Goal: Navigation & Orientation: Find specific page/section

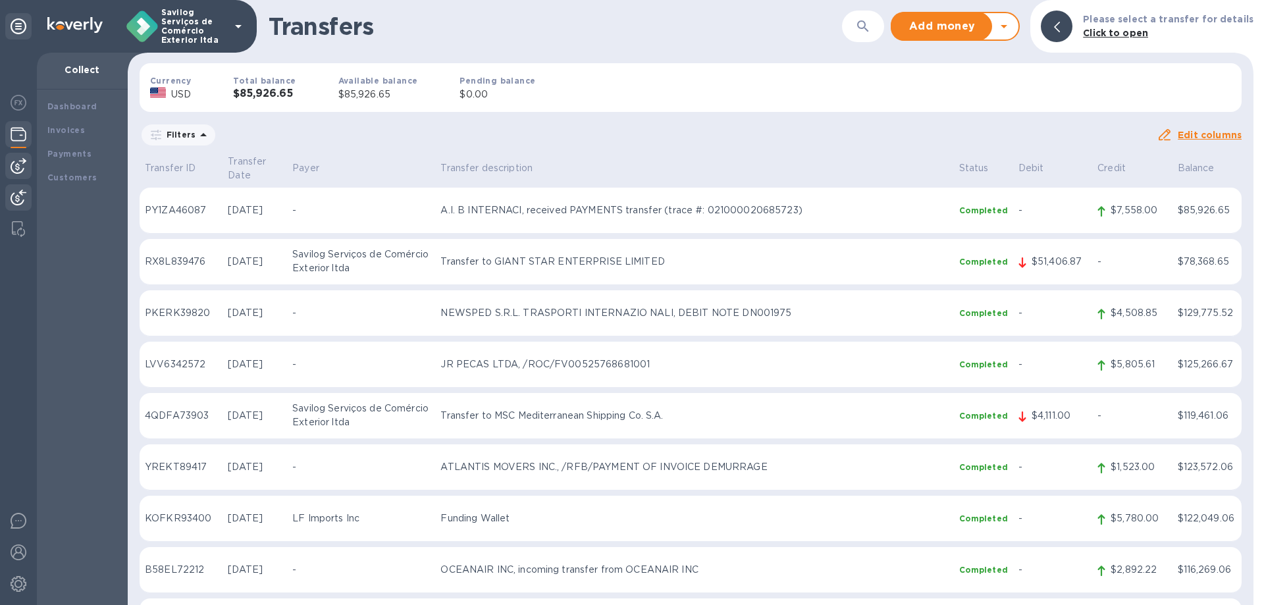
click at [20, 153] on div at bounding box center [18, 166] width 26 height 26
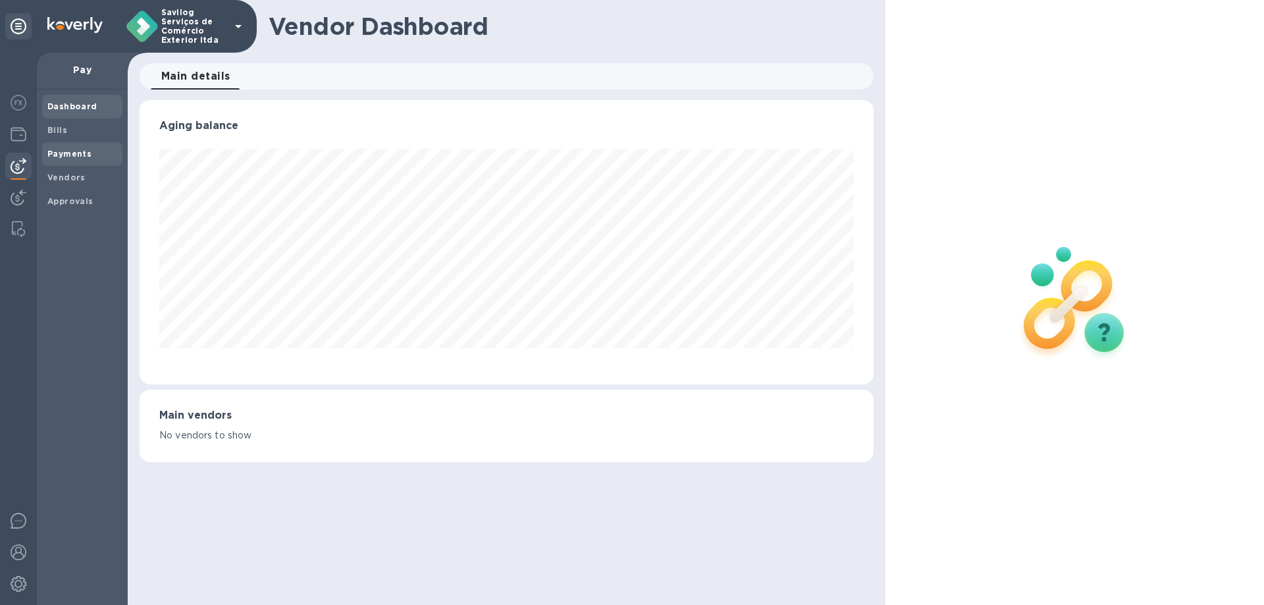
scroll to position [285, 734]
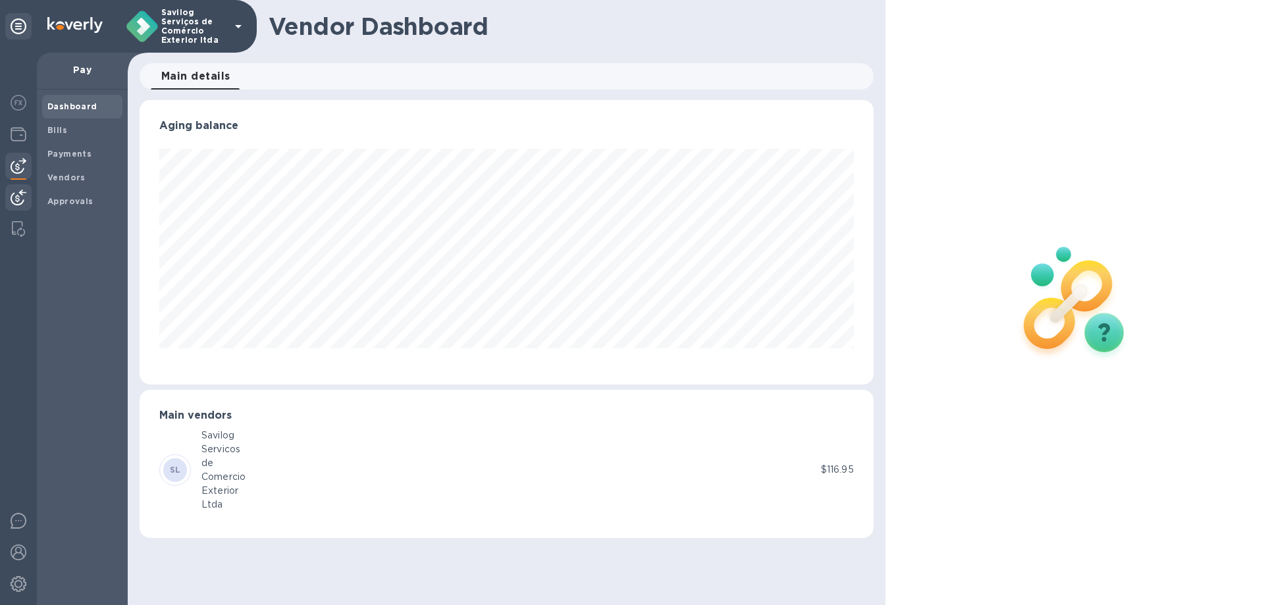
click at [11, 195] on img at bounding box center [19, 198] width 16 height 16
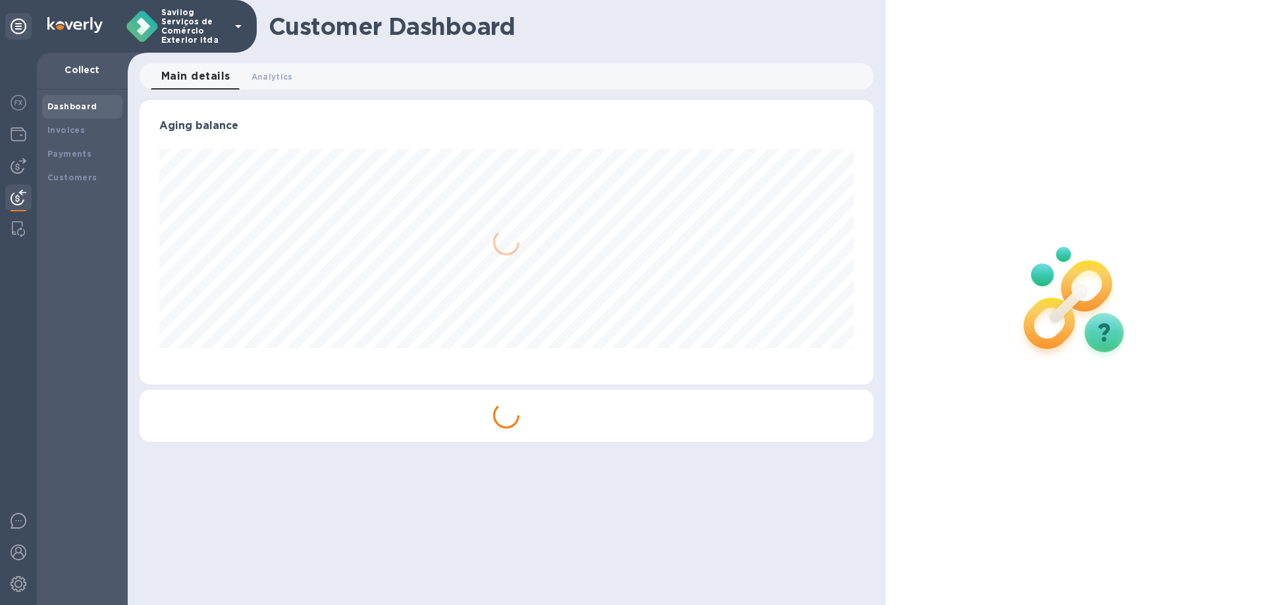
scroll to position [285, 734]
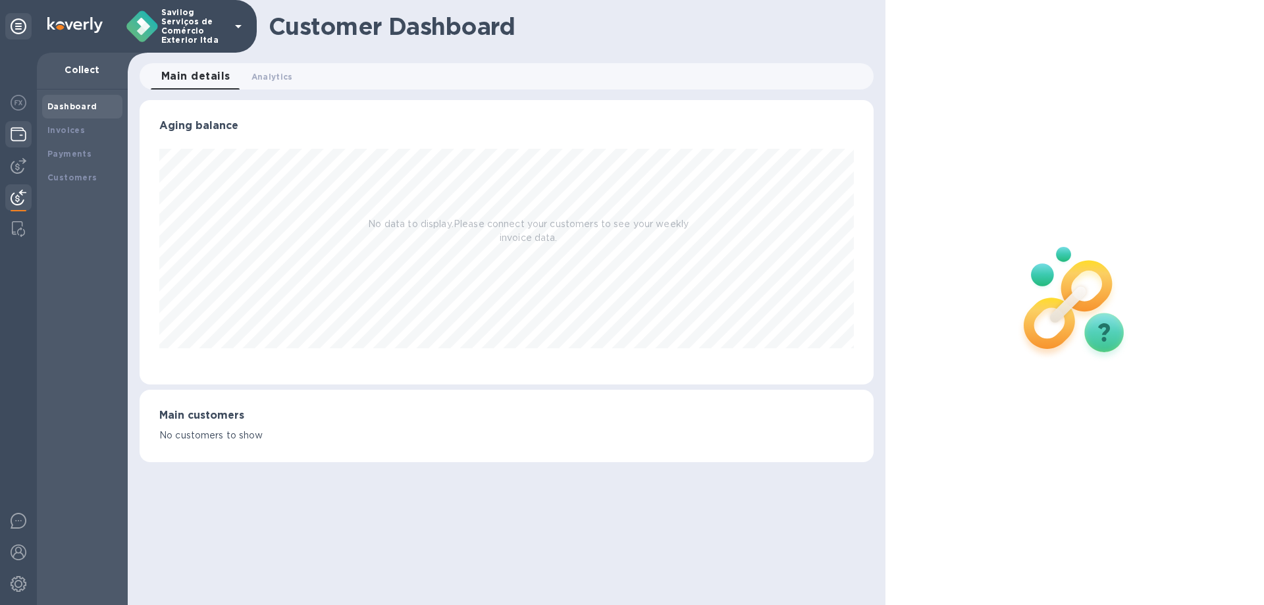
click at [24, 134] on img at bounding box center [19, 134] width 16 height 16
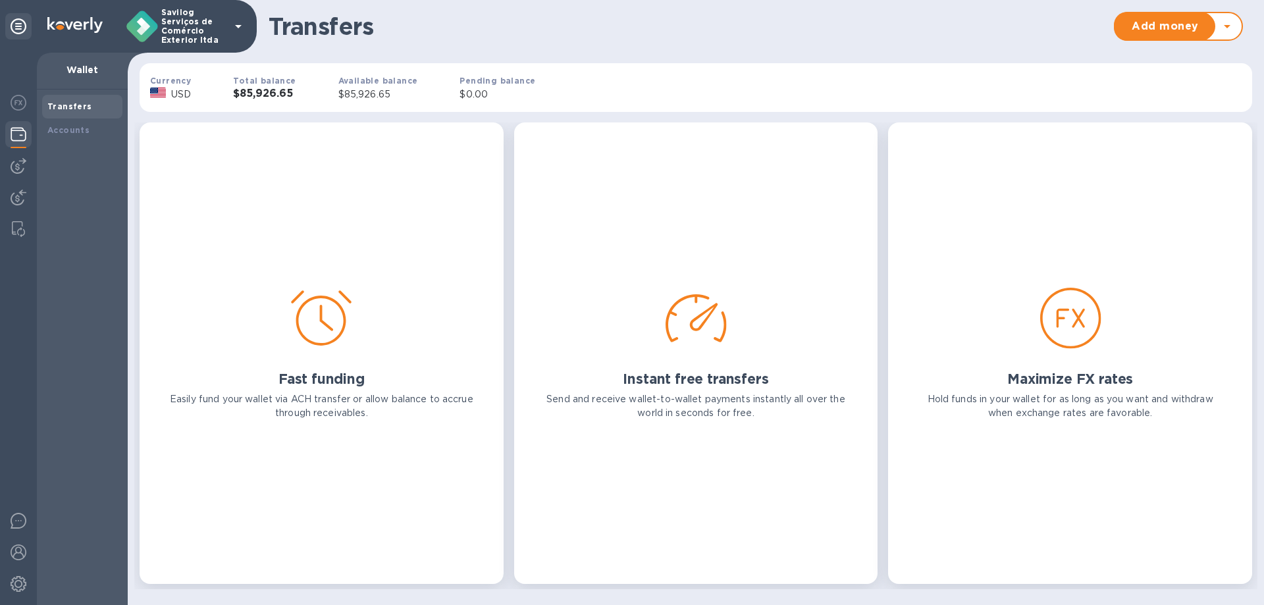
click at [80, 111] on div "Transfers" at bounding box center [82, 106] width 70 height 13
